Goal: Task Accomplishment & Management: Manage account settings

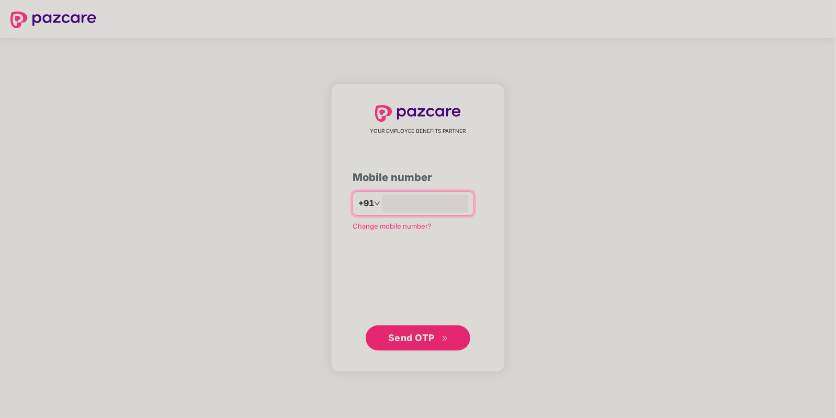
type input "**********"
click at [434, 328] on button "Send OTP" at bounding box center [418, 338] width 105 height 25
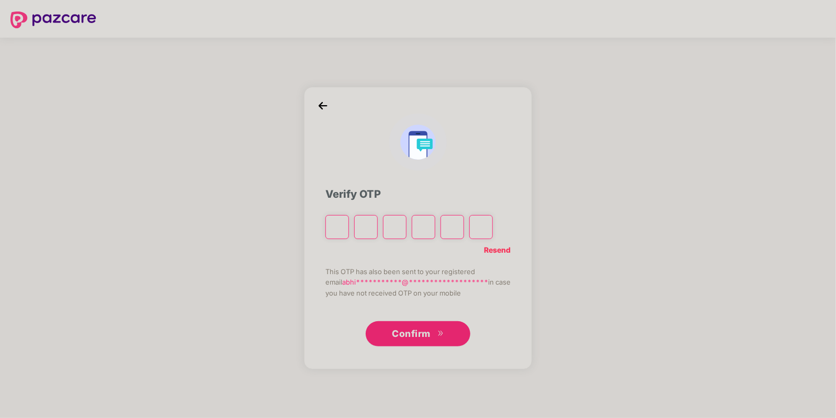
type input "*"
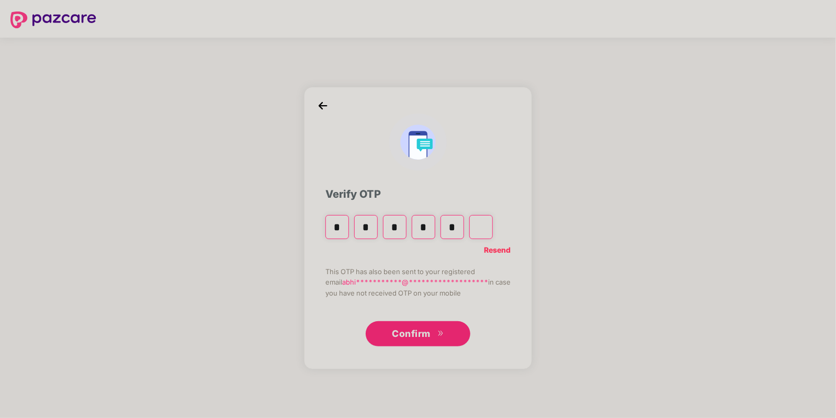
type input "*"
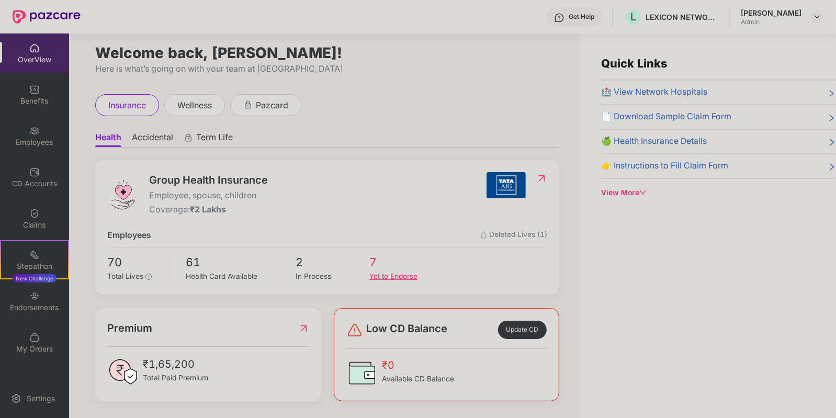
scroll to position [7, 0]
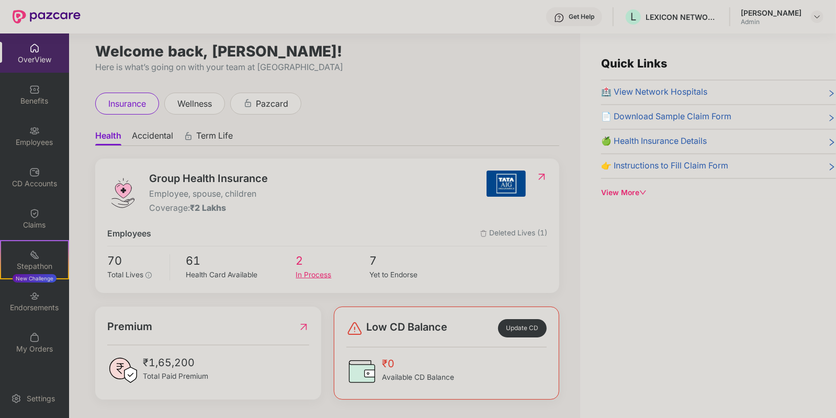
click at [297, 259] on span "2" at bounding box center [332, 261] width 73 height 18
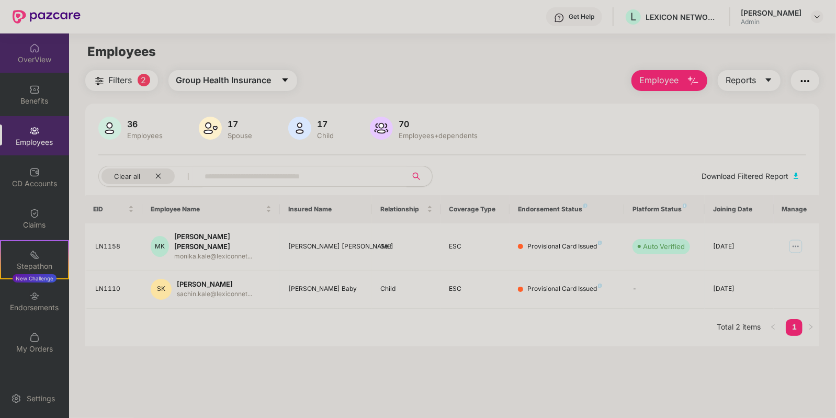
click at [36, 64] on div "OverView" at bounding box center [34, 59] width 69 height 10
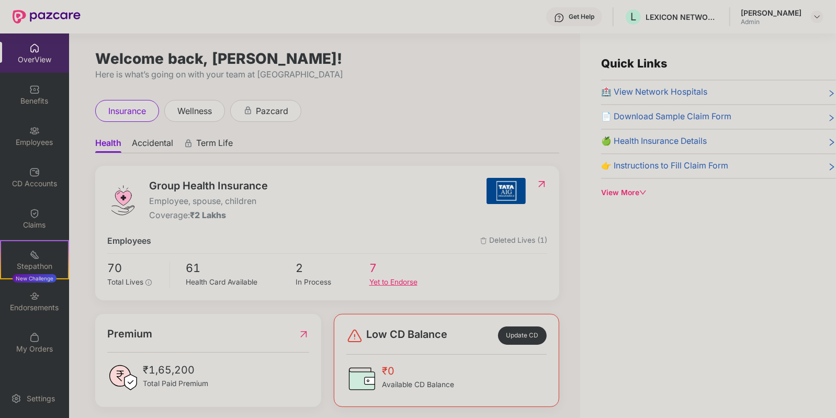
click at [370, 271] on span "7" at bounding box center [406, 268] width 73 height 18
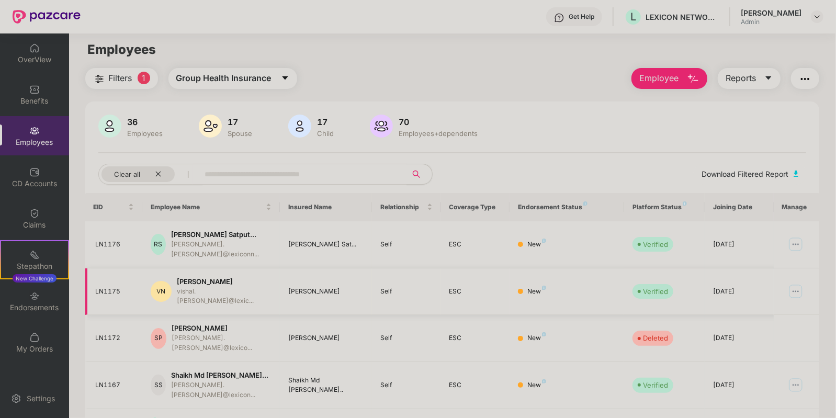
scroll to position [0, 0]
